Goal: Task Accomplishment & Management: Complete application form

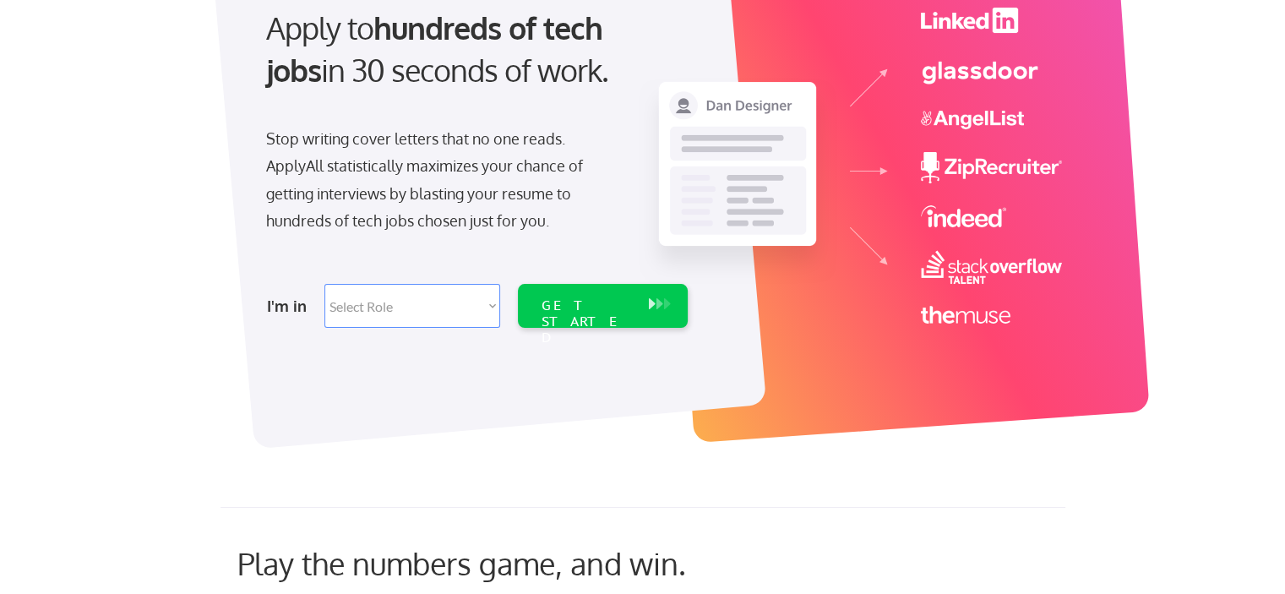
scroll to position [216, 0]
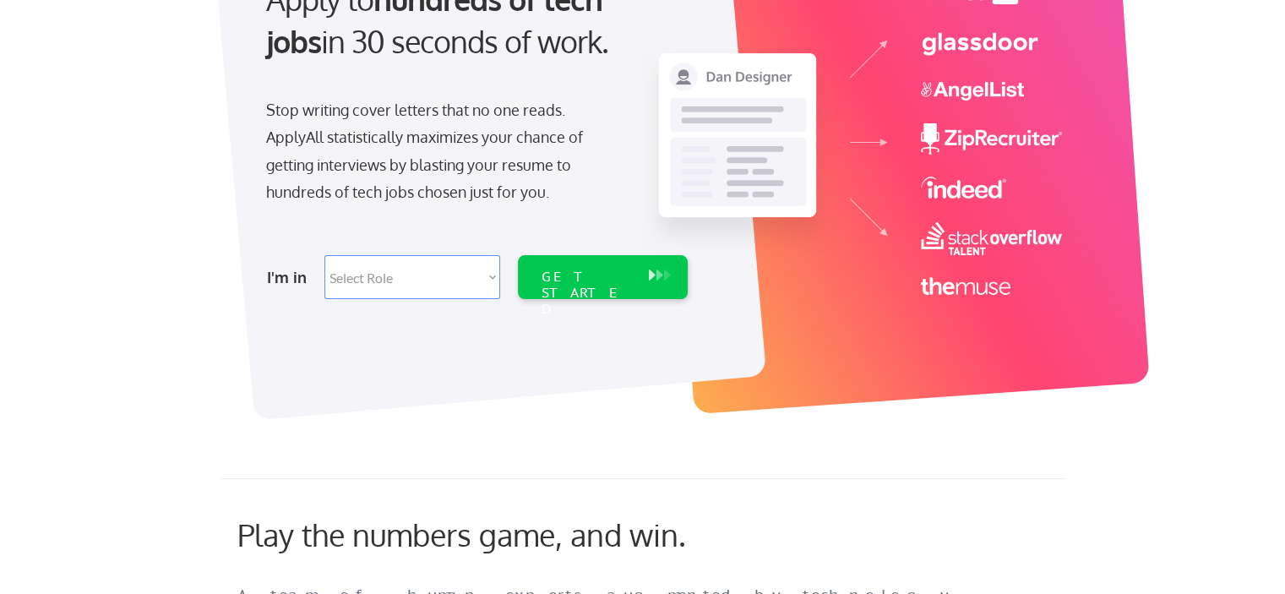
click at [457, 278] on select "Select Role Software Engineering Product Management Customer Success Sales UI/U…" at bounding box center [412, 277] width 176 height 44
select select ""marketing___comms""
click at [324, 255] on select "Select Role Software Engineering Product Management Customer Success Sales UI/U…" at bounding box center [412, 277] width 176 height 44
select select ""marketing___comms""
click at [610, 280] on div "GET STARTED" at bounding box center [587, 293] width 90 height 49
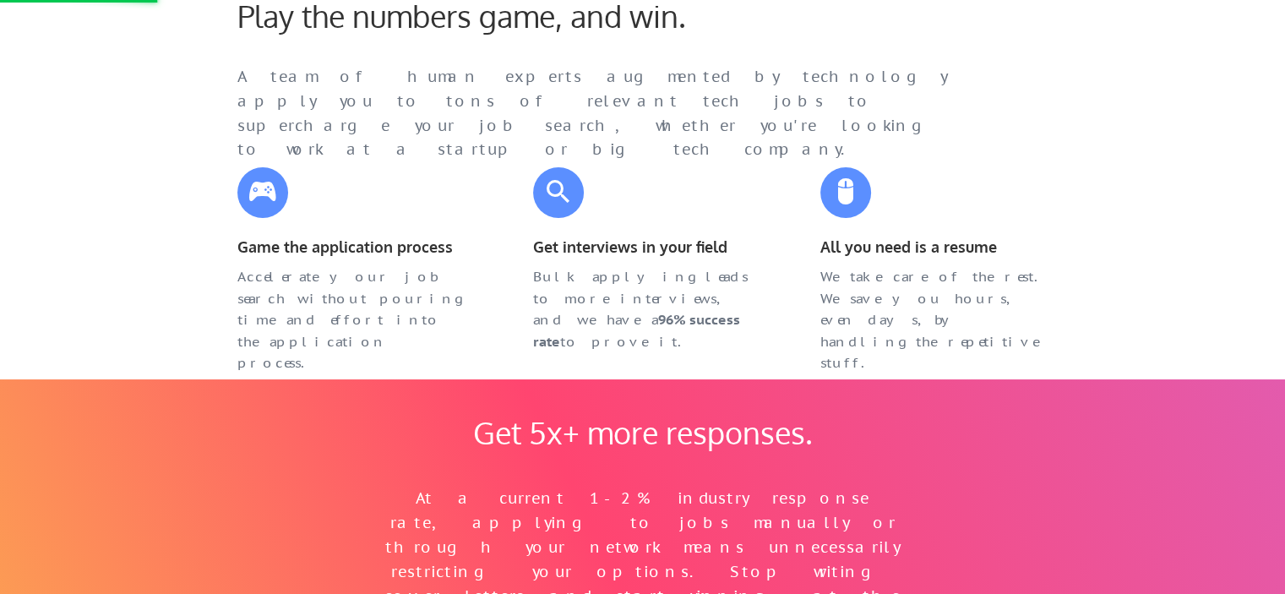
scroll to position [736, 0]
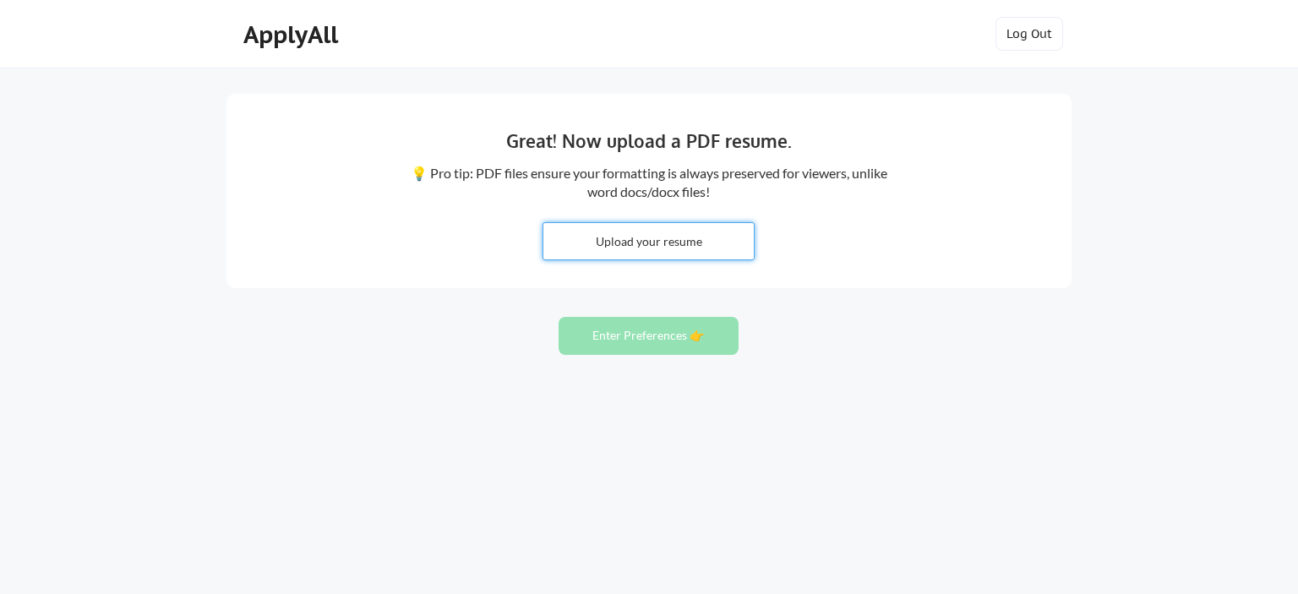
click at [689, 241] on input "file" at bounding box center [648, 241] width 210 height 36
type input "C:\fakepath\Resume.pdf"
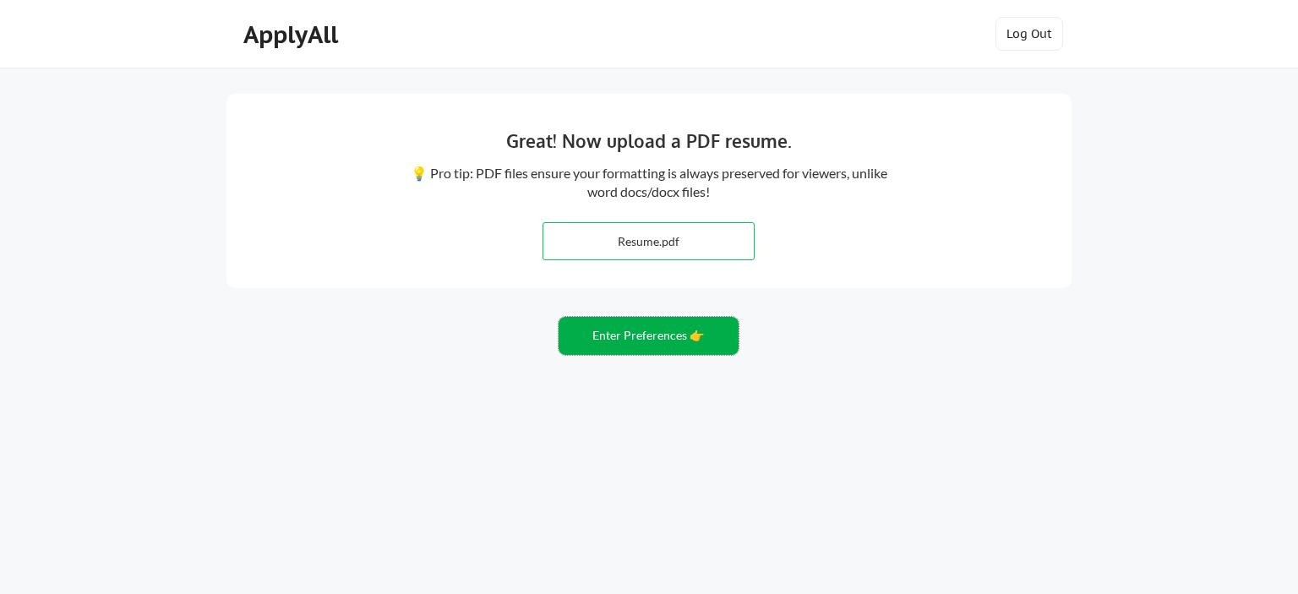
click at [611, 331] on button "Enter Preferences 👉" at bounding box center [648, 336] width 180 height 38
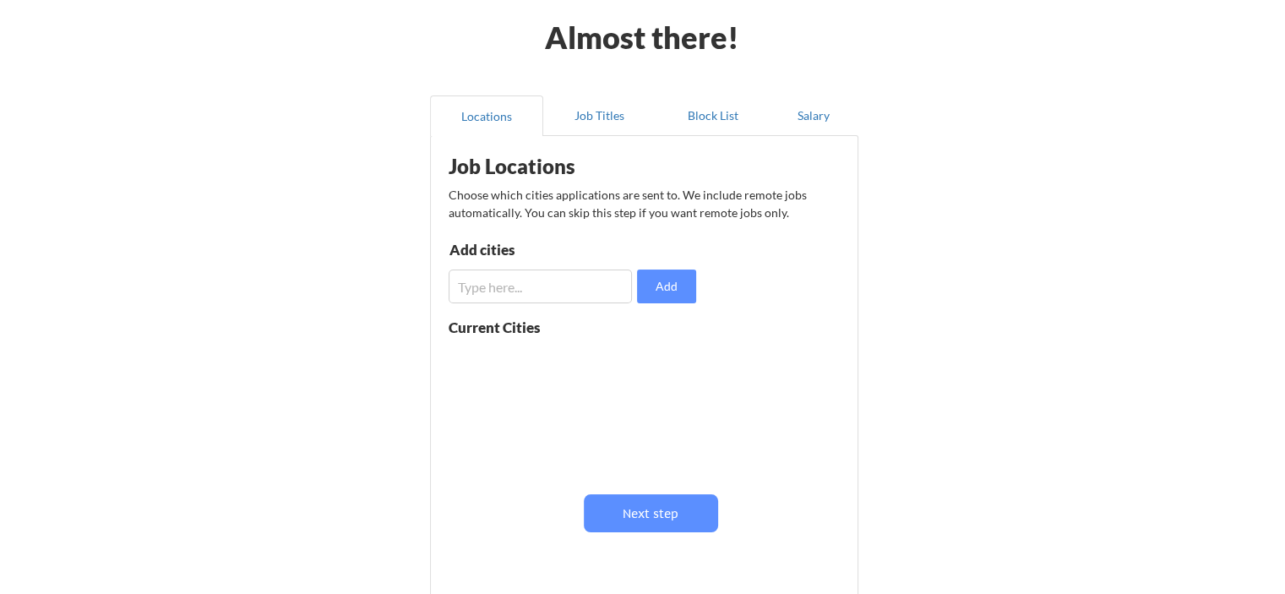
scroll to position [73, 0]
click at [614, 291] on input "input" at bounding box center [540, 285] width 183 height 34
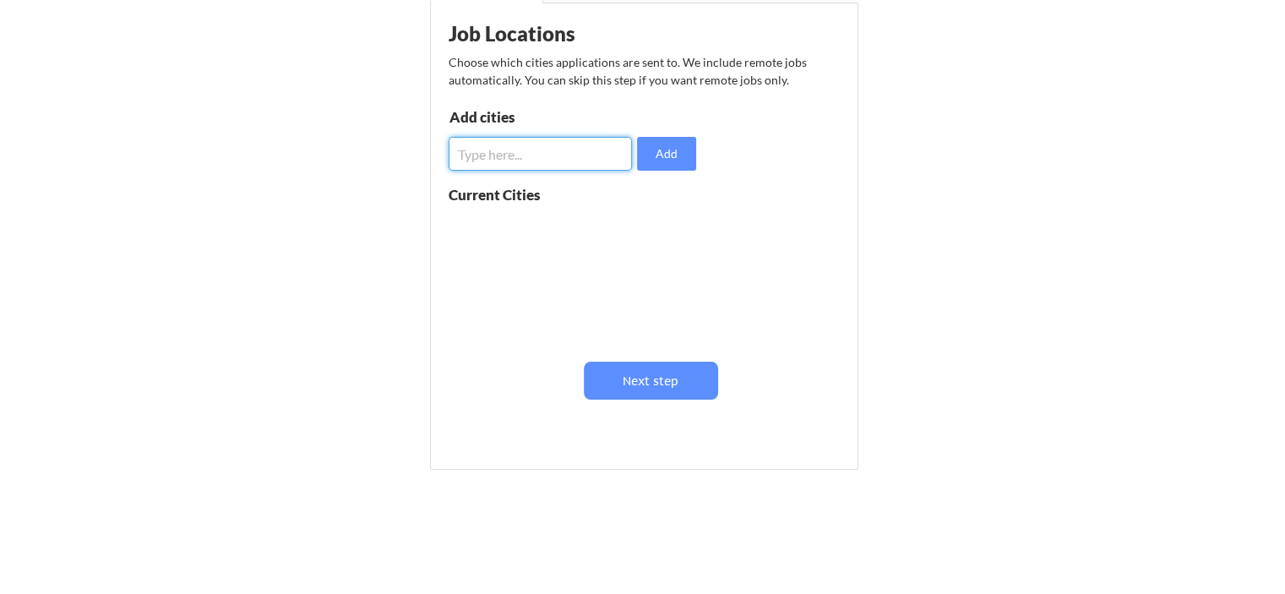
scroll to position [211, 0]
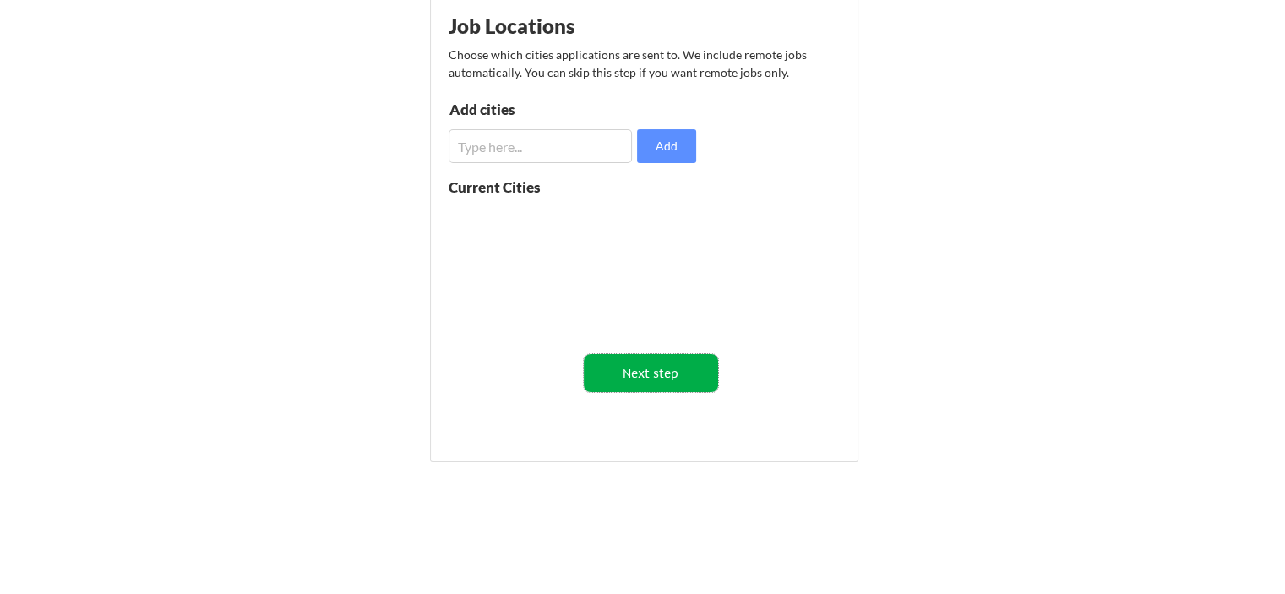
click at [656, 380] on button "Next step" at bounding box center [651, 373] width 134 height 38
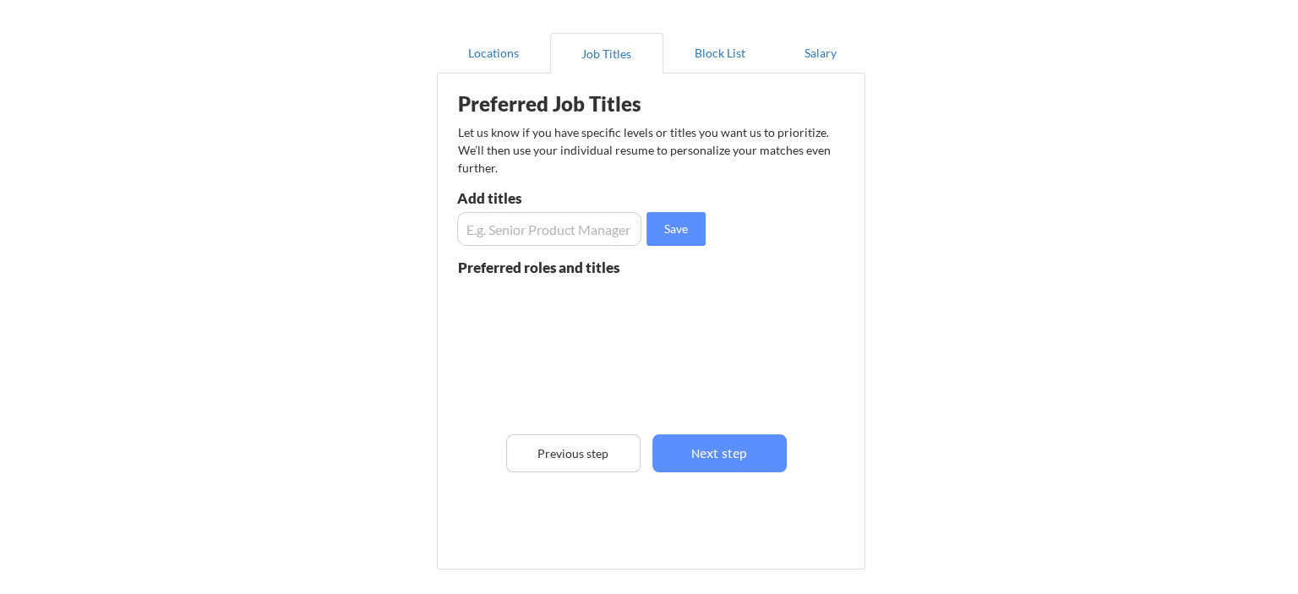
scroll to position [133, 0]
click at [554, 226] on input "input" at bounding box center [542, 230] width 184 height 34
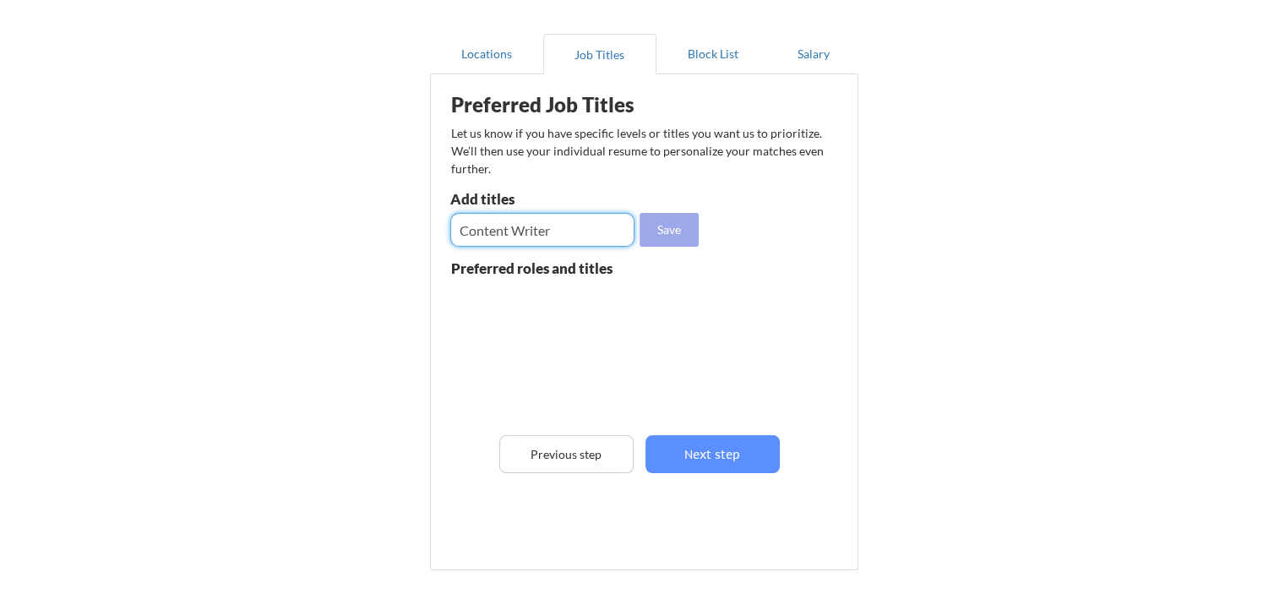
type input "Content Writer"
click at [678, 232] on button "Save" at bounding box center [669, 230] width 59 height 34
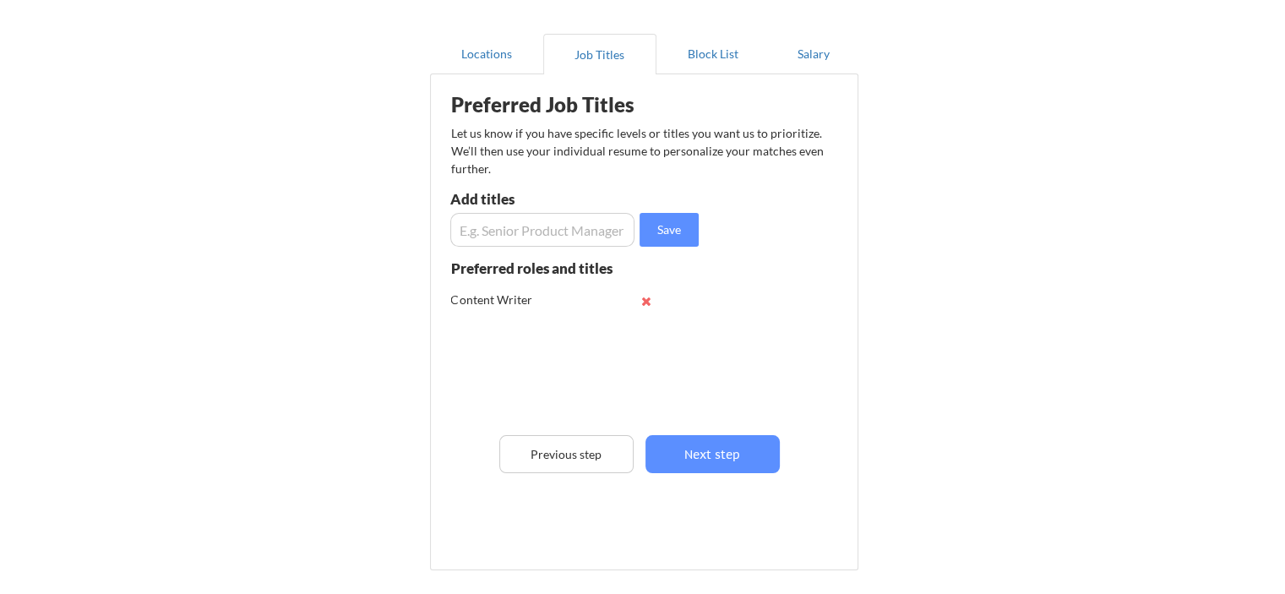
click at [570, 231] on input "input" at bounding box center [542, 230] width 184 height 34
type input "Copywriter"
click at [654, 226] on button "Save" at bounding box center [669, 230] width 59 height 34
click at [686, 447] on button "Next step" at bounding box center [712, 454] width 134 height 38
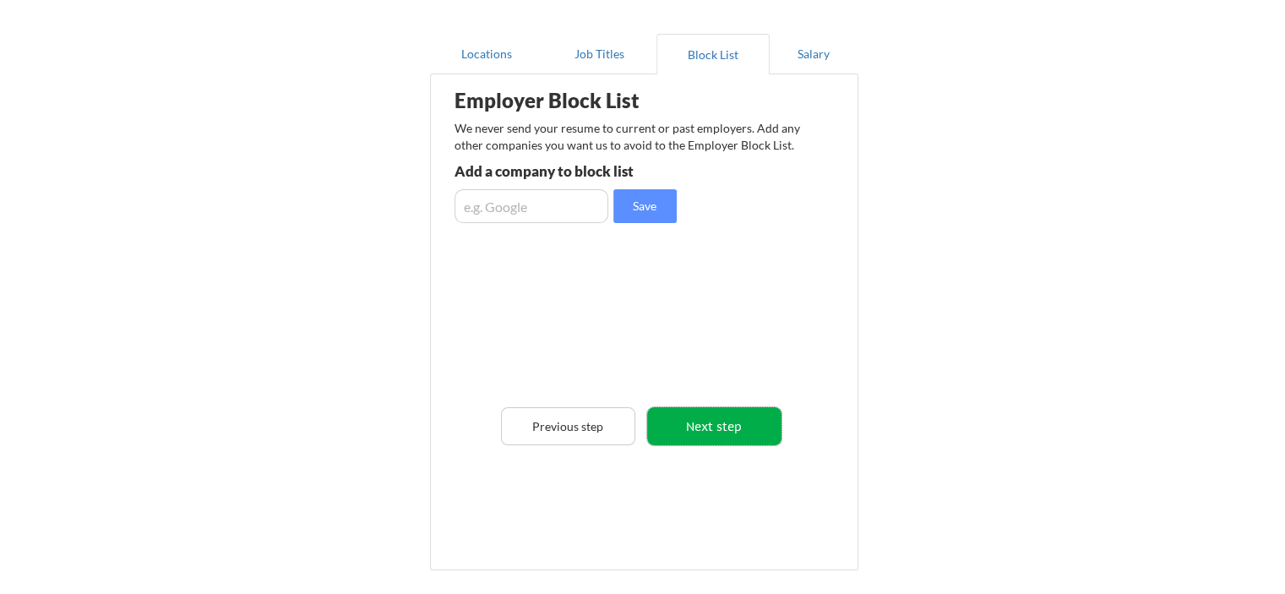
click at [683, 422] on button "Next step" at bounding box center [714, 426] width 134 height 38
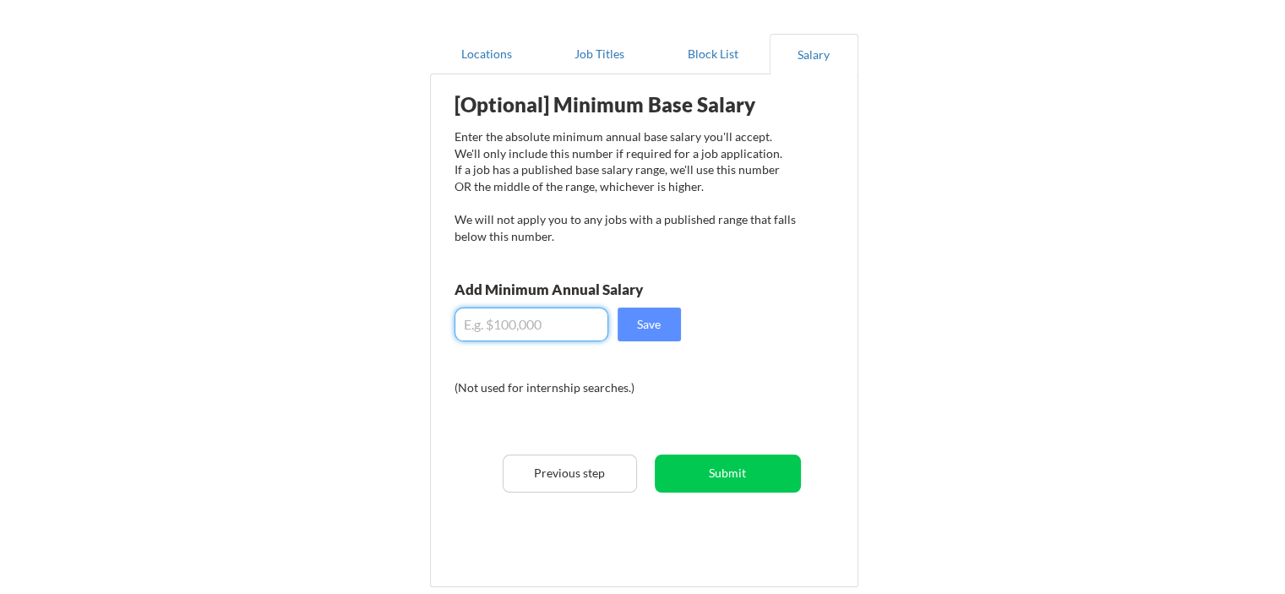
click at [575, 326] on input "input" at bounding box center [532, 325] width 154 height 34
type input "$12,000"
click at [710, 462] on button "Submit" at bounding box center [728, 474] width 146 height 38
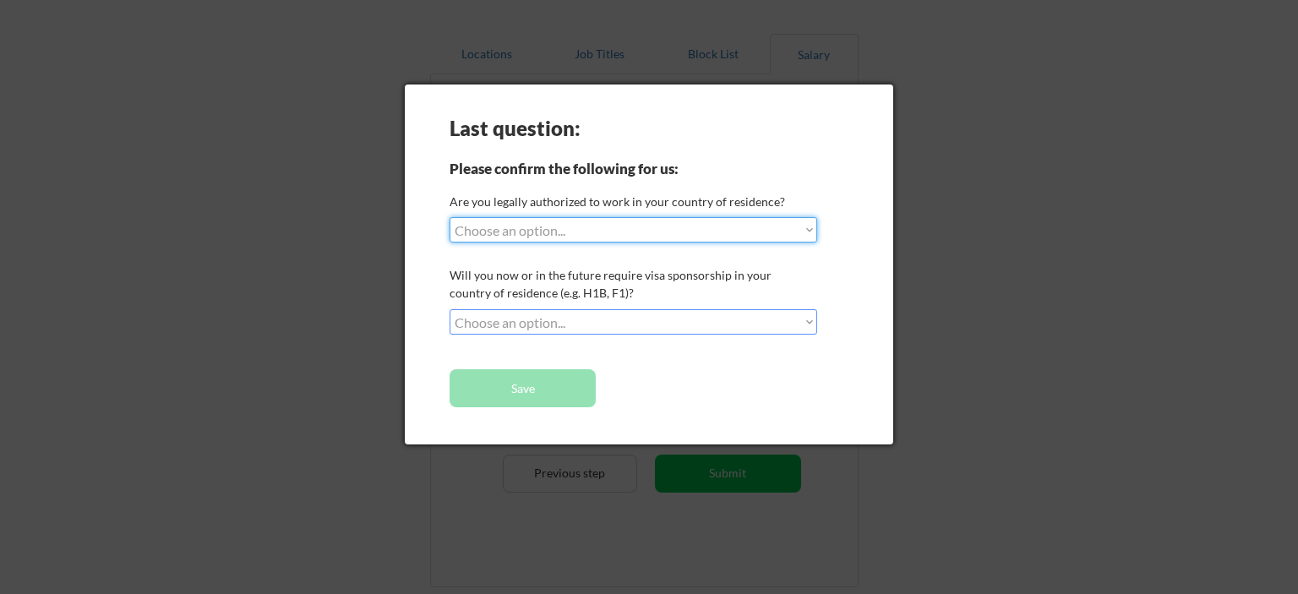
click at [729, 232] on select "Choose an option... Yes, I am a [DEMOGRAPHIC_DATA] Citizen Yes, I am a [DEMOGRA…" at bounding box center [633, 229] width 368 height 25
select select ""no__i_am_not__yet__authorized""
click at [449, 217] on select "Choose an option... Yes, I am a [DEMOGRAPHIC_DATA] Citizen Yes, I am a [DEMOGRA…" at bounding box center [633, 229] width 368 height 25
click at [695, 319] on select "Choose an option... No, I will not need sponsorship Yes, I will need sponsorship" at bounding box center [633, 321] width 368 height 25
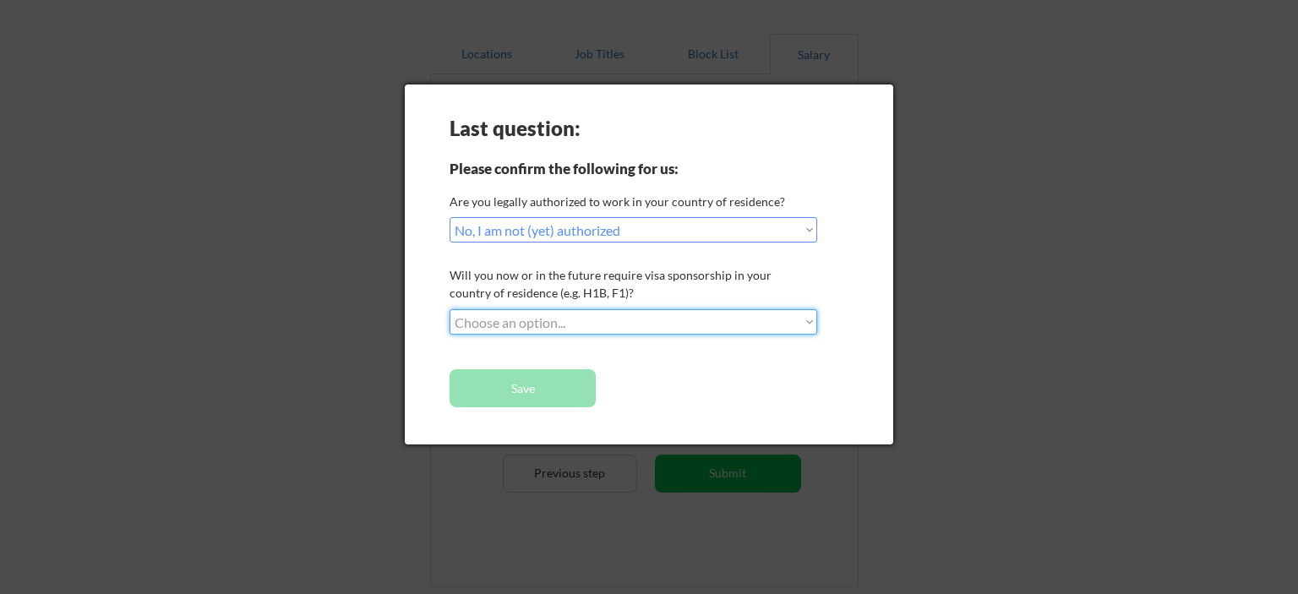
select select ""no__i_will_not_need_sponsorship""
click at [449, 309] on select "Choose an option... No, I will not need sponsorship Yes, I will need sponsorship" at bounding box center [633, 321] width 368 height 25
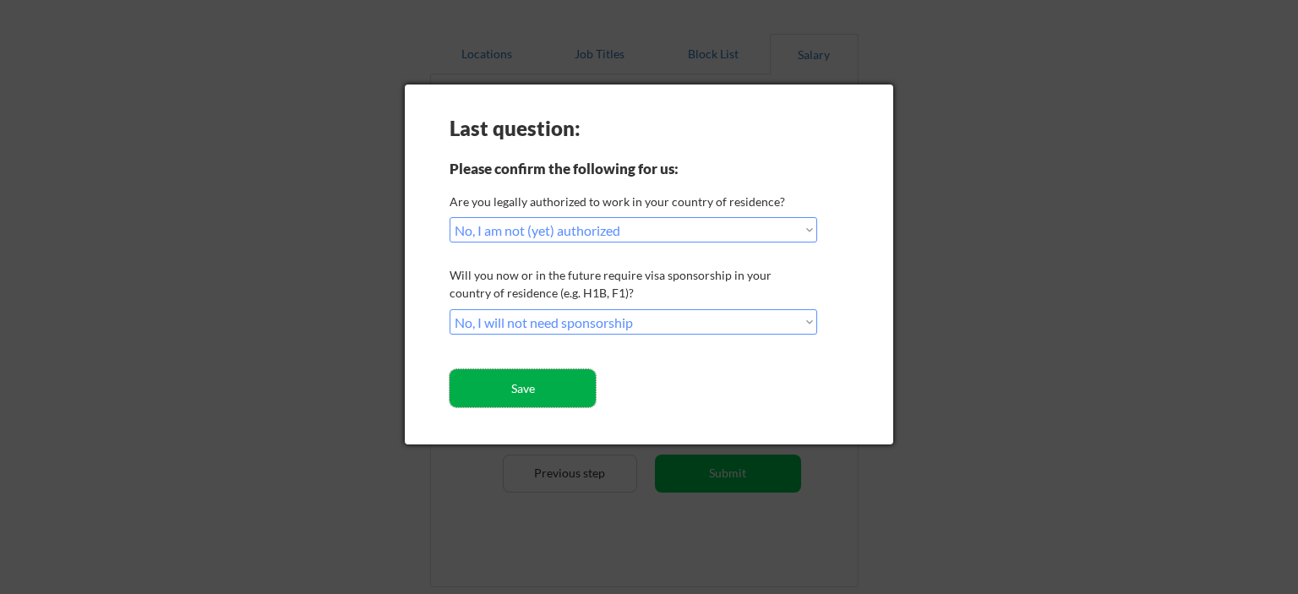
click at [580, 384] on button "Save" at bounding box center [522, 388] width 146 height 38
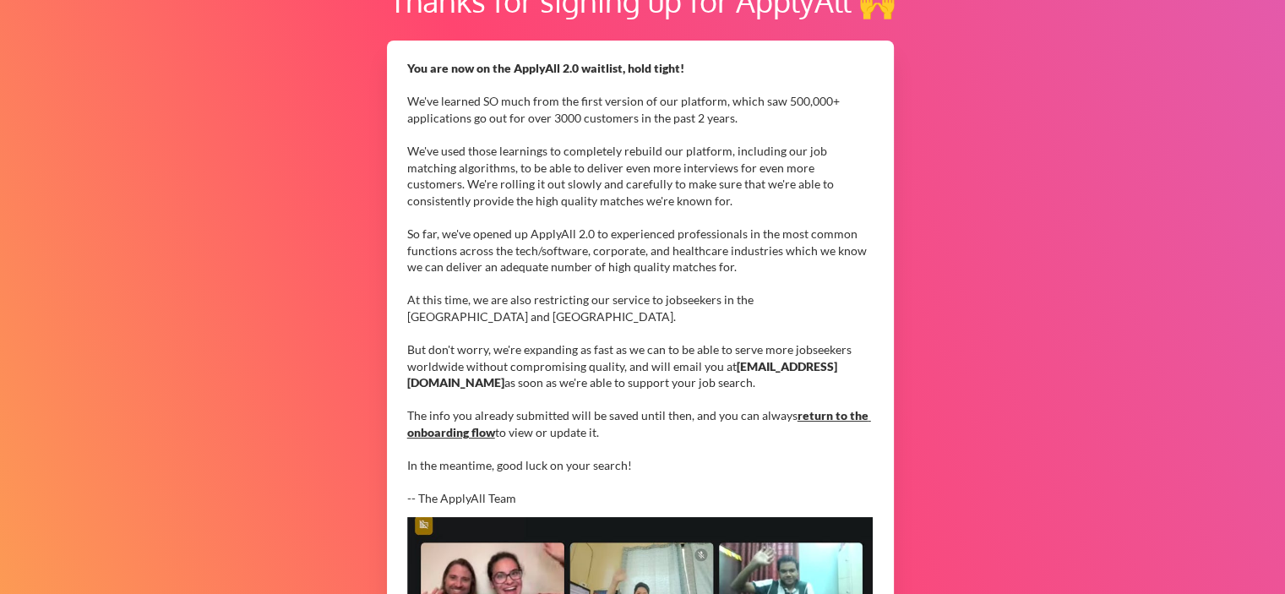
scroll to position [159, 0]
